Goal: Navigation & Orientation: Find specific page/section

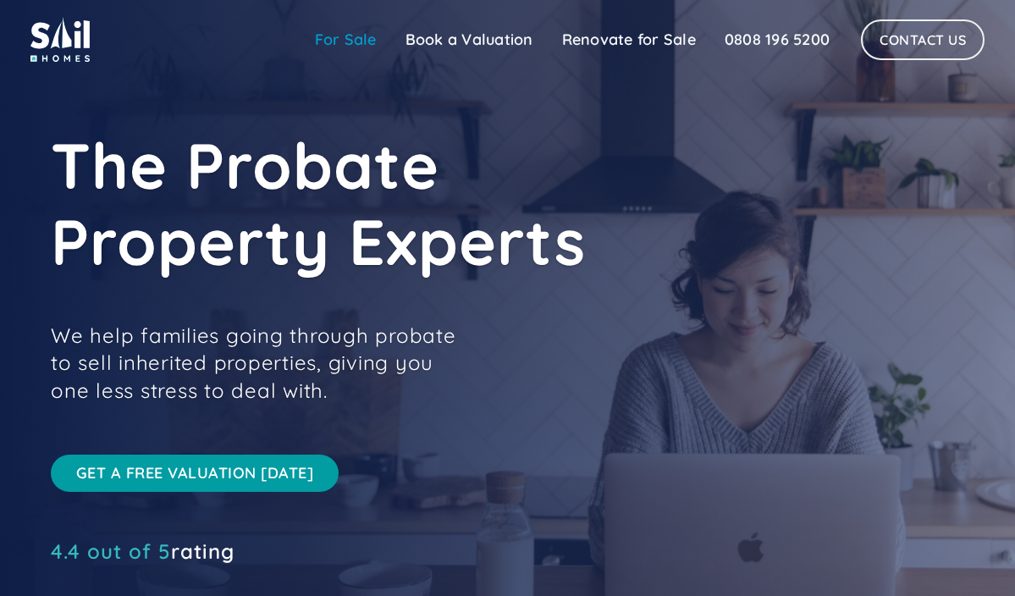
click at [355, 35] on link "For Sale" at bounding box center [346, 40] width 91 height 34
click at [362, 37] on link "For Sale" at bounding box center [346, 40] width 91 height 34
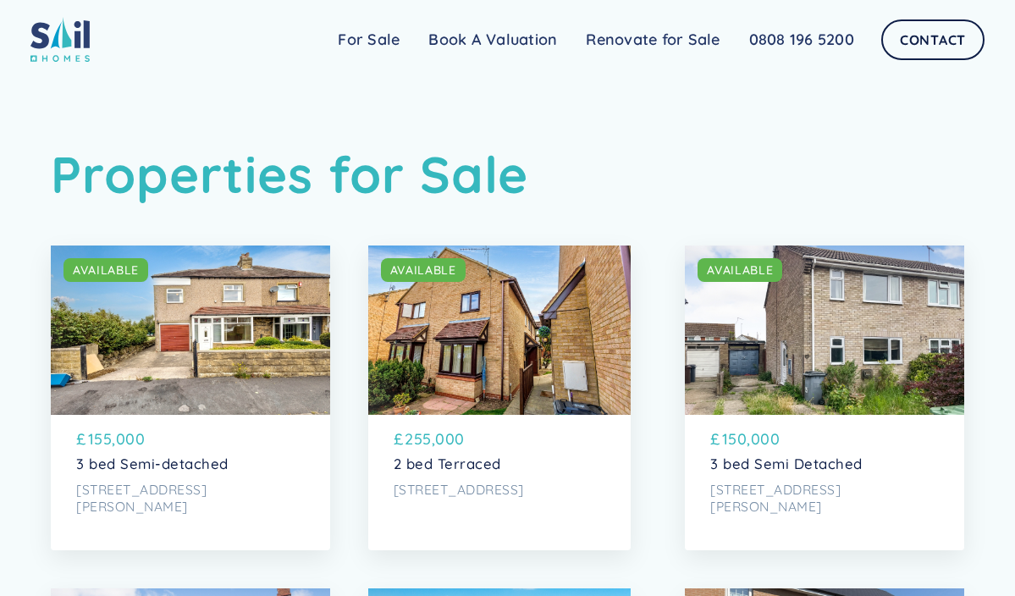
click at [326, 73] on div "Sail Home For Sale FAQs Blog Testimonials Renovate for Sale Book A Valuation Re…" at bounding box center [507, 39] width 1015 height 79
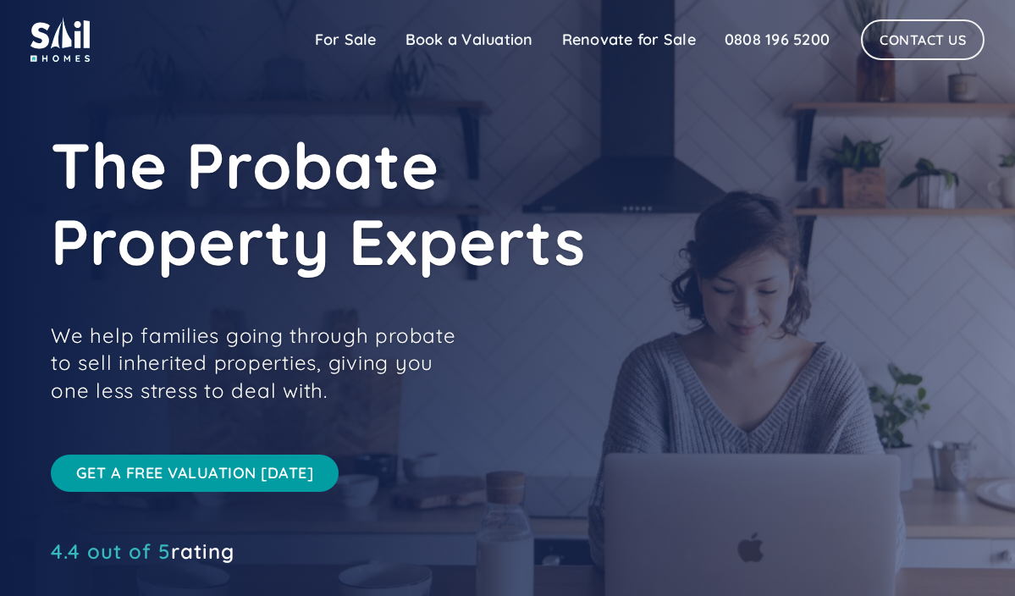
click at [522, 385] on div "The Probate Property Experts We help families going through probate to sell inh…" at bounding box center [432, 357] width 762 height 461
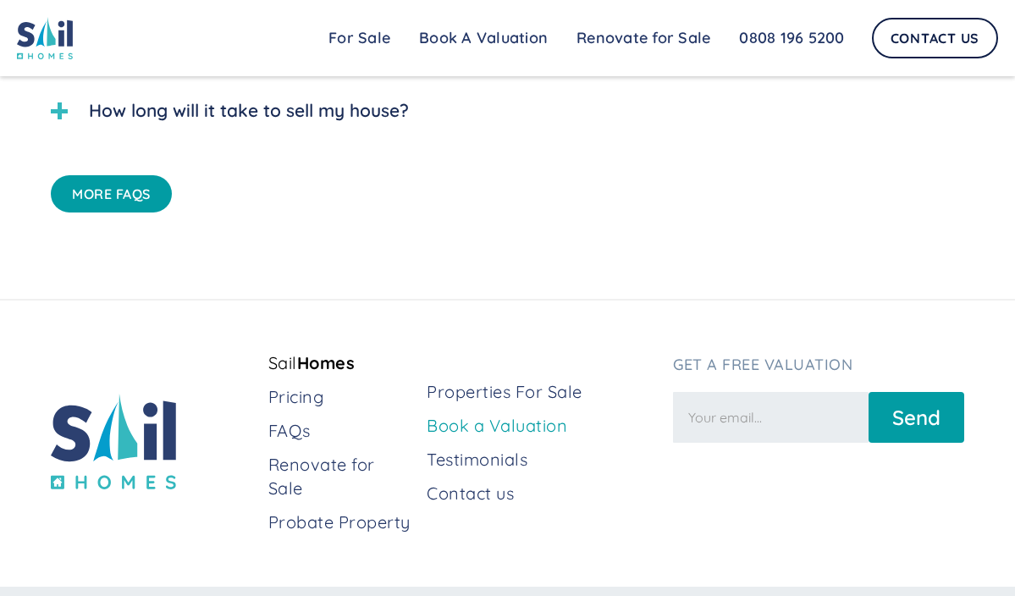
scroll to position [4143, 0]
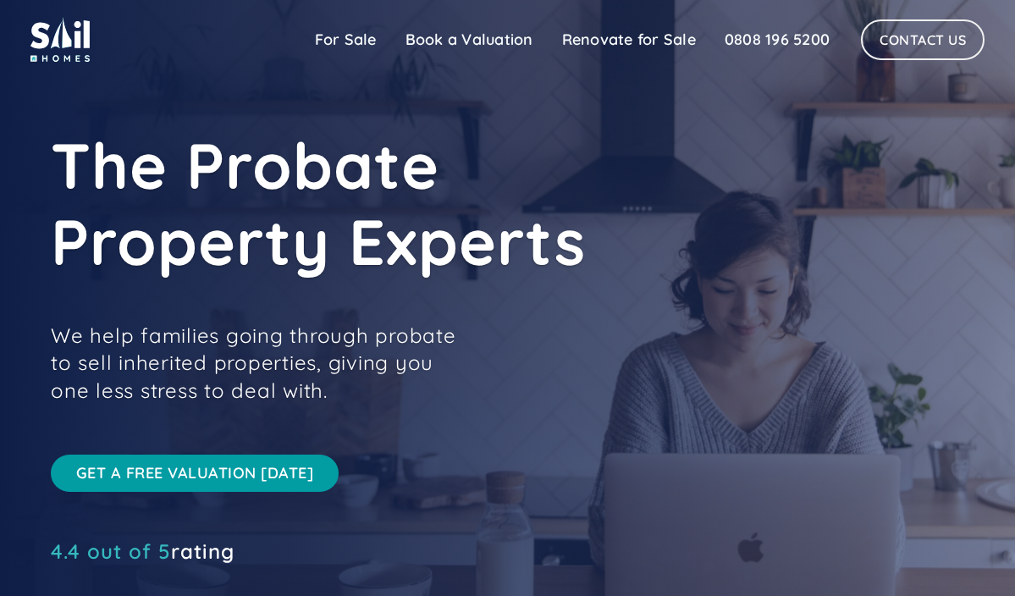
click at [388, 421] on div "The Probate Property Experts We help families going through probate to sell inh…" at bounding box center [432, 357] width 762 height 461
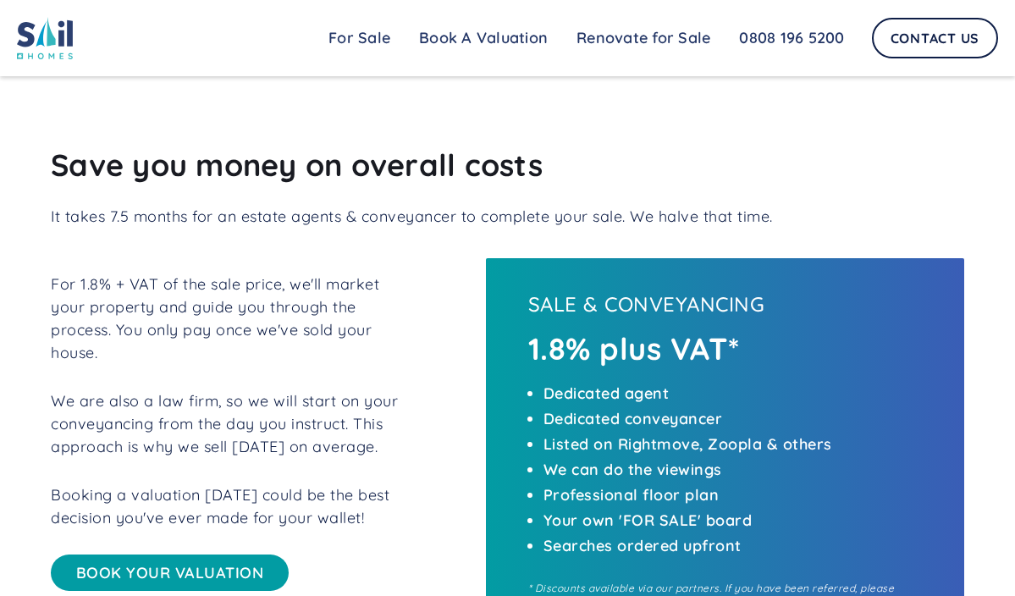
scroll to position [2655, 0]
